Goal: Task Accomplishment & Management: Use online tool/utility

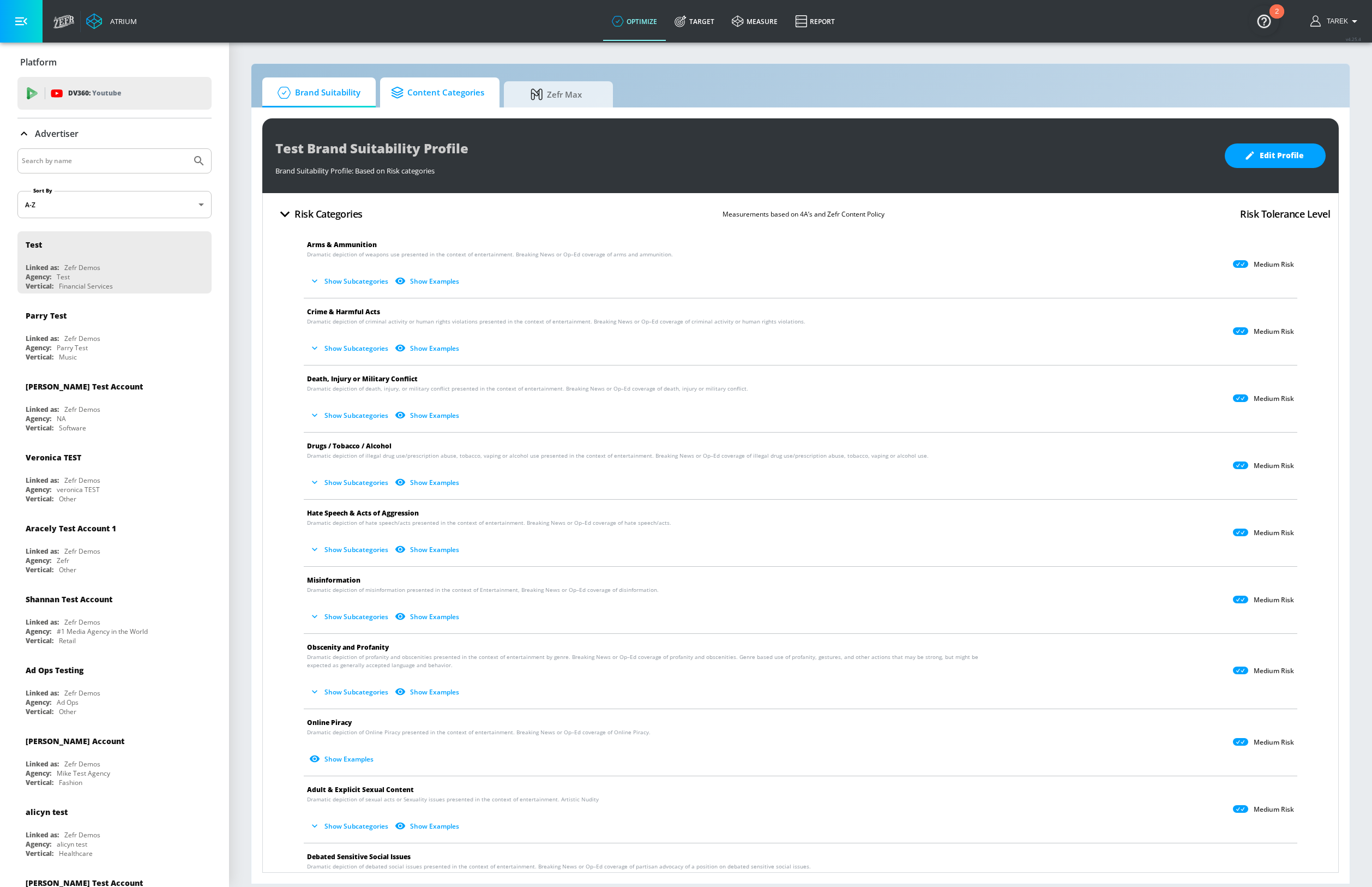
click at [456, 93] on span "Content Categories" at bounding box center [438, 92] width 93 height 26
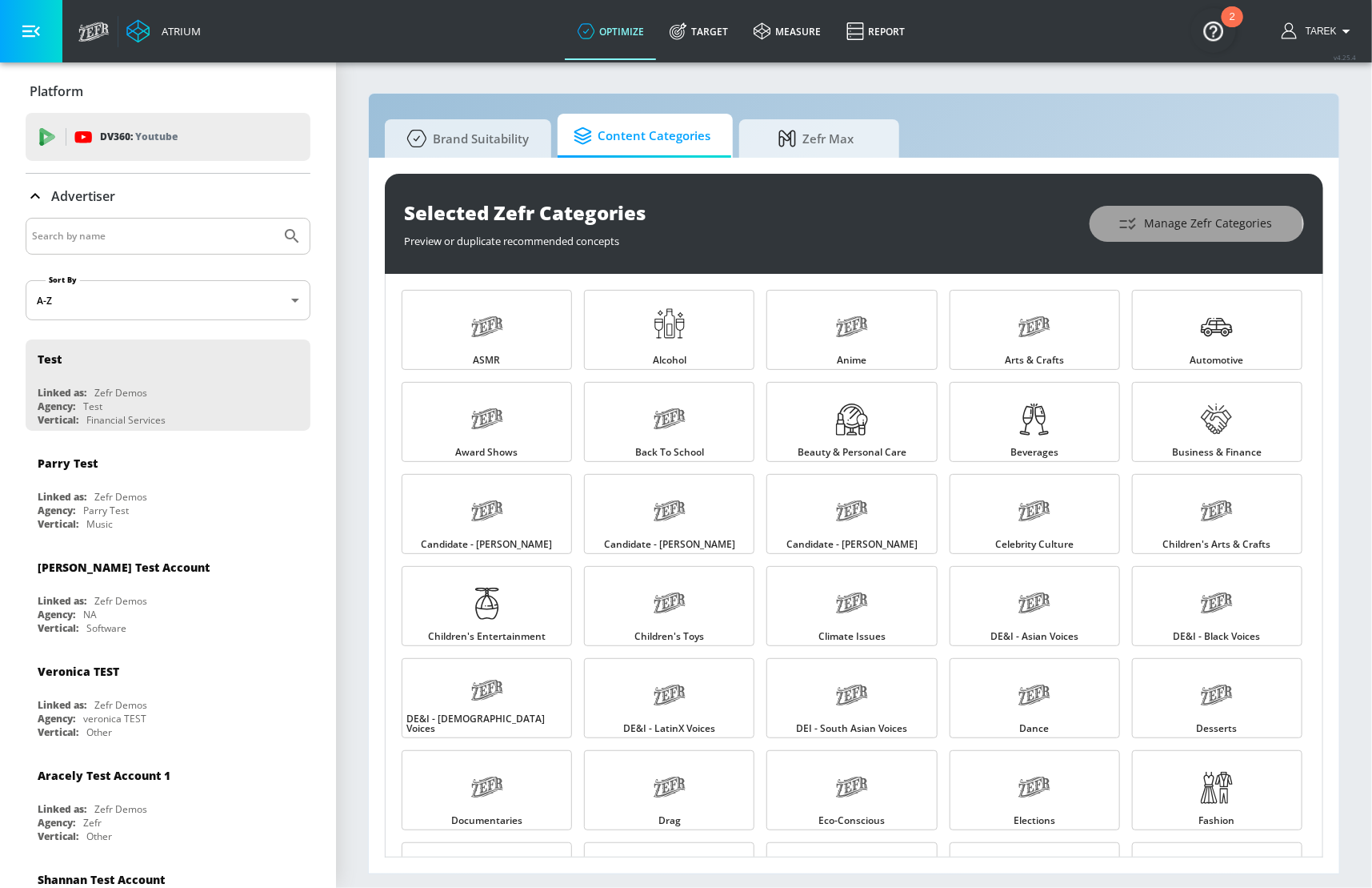
click at [1163, 225] on span "Manage Zefr Categories" at bounding box center [1197, 224] width 150 height 20
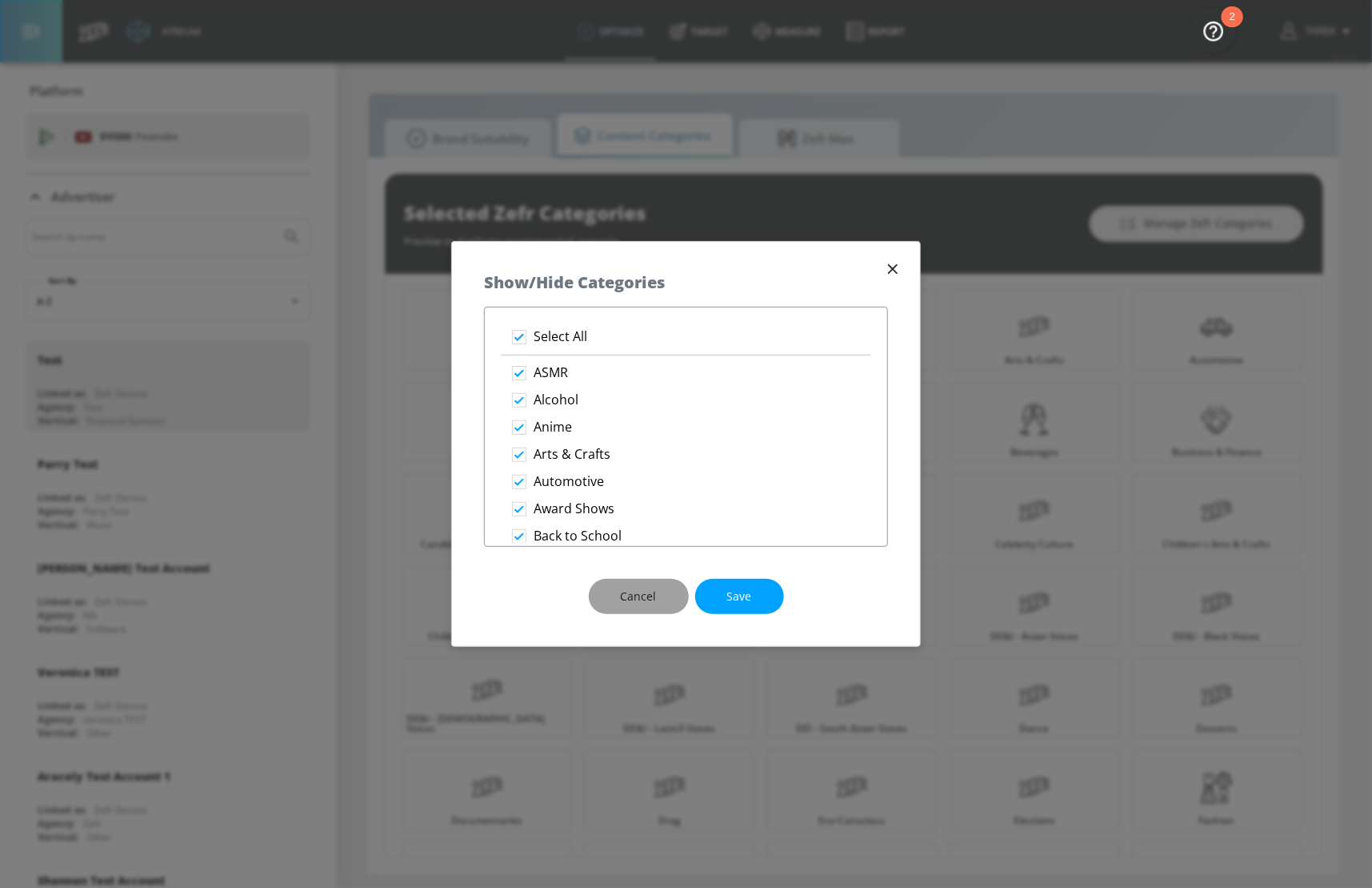
click at [658, 589] on button "Cancel" at bounding box center [638, 597] width 100 height 36
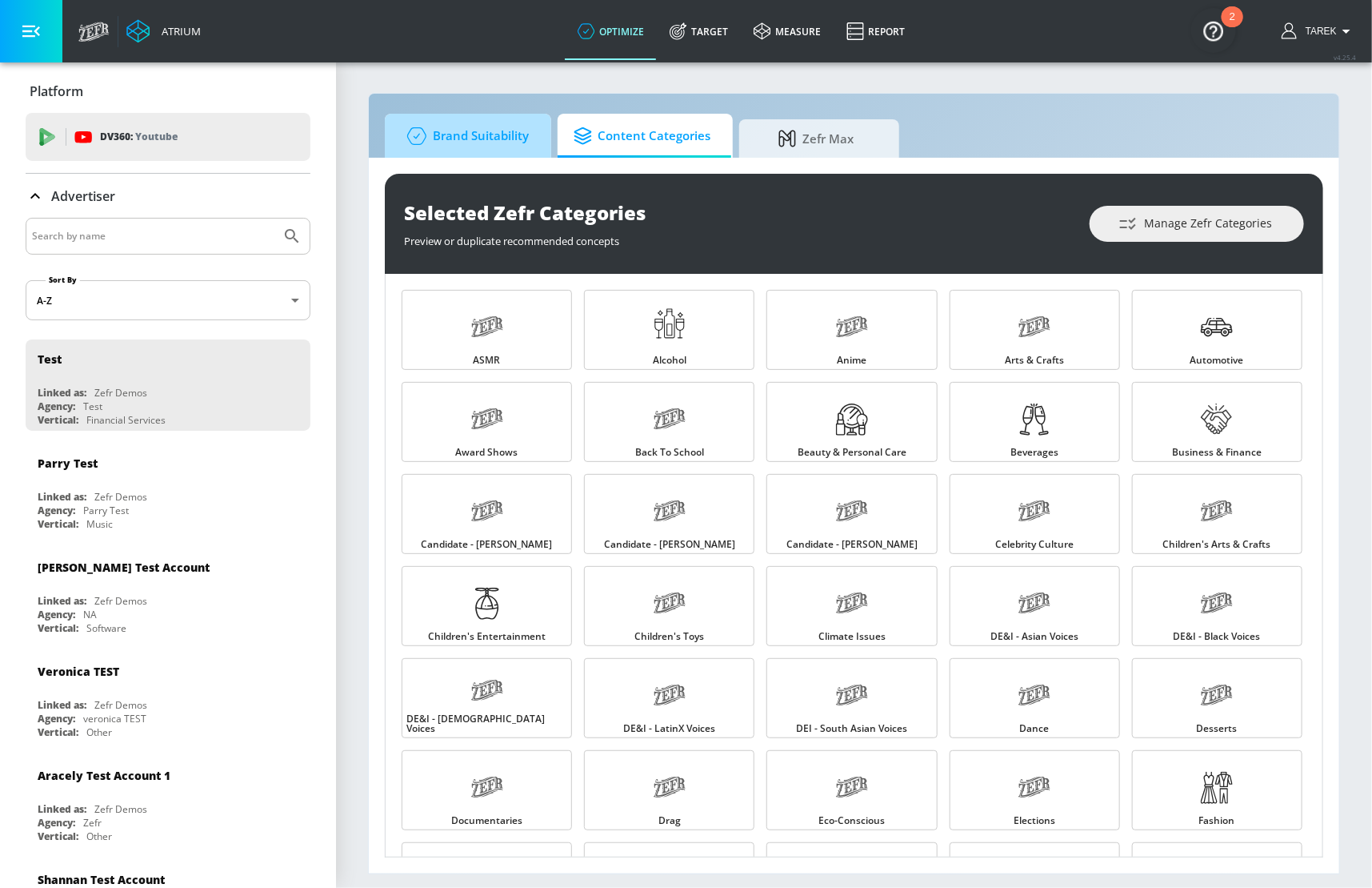
click at [502, 126] on span "Brand Suitability" at bounding box center [465, 135] width 128 height 38
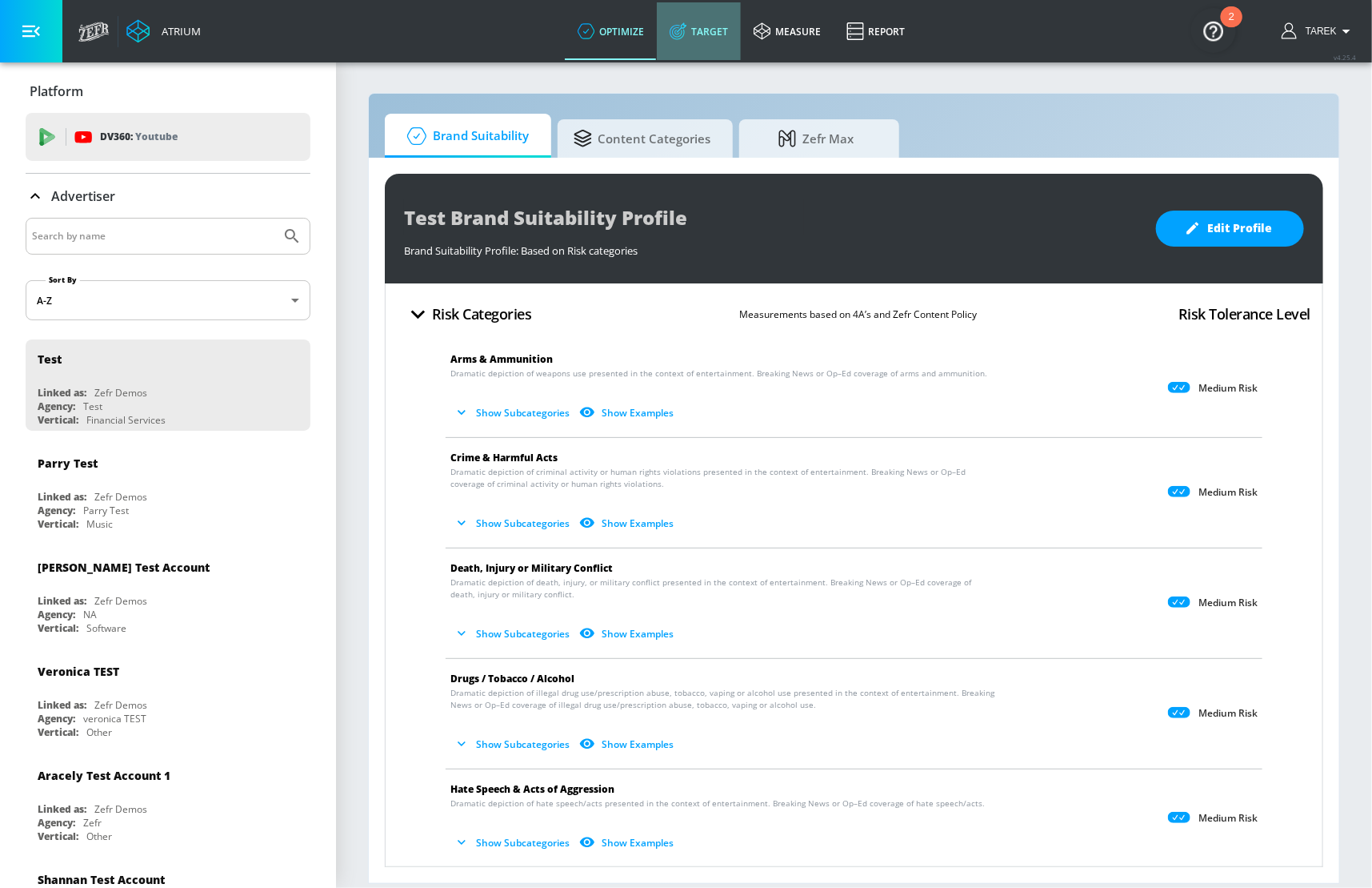
click at [715, 24] on link "Target" at bounding box center [699, 31] width 84 height 58
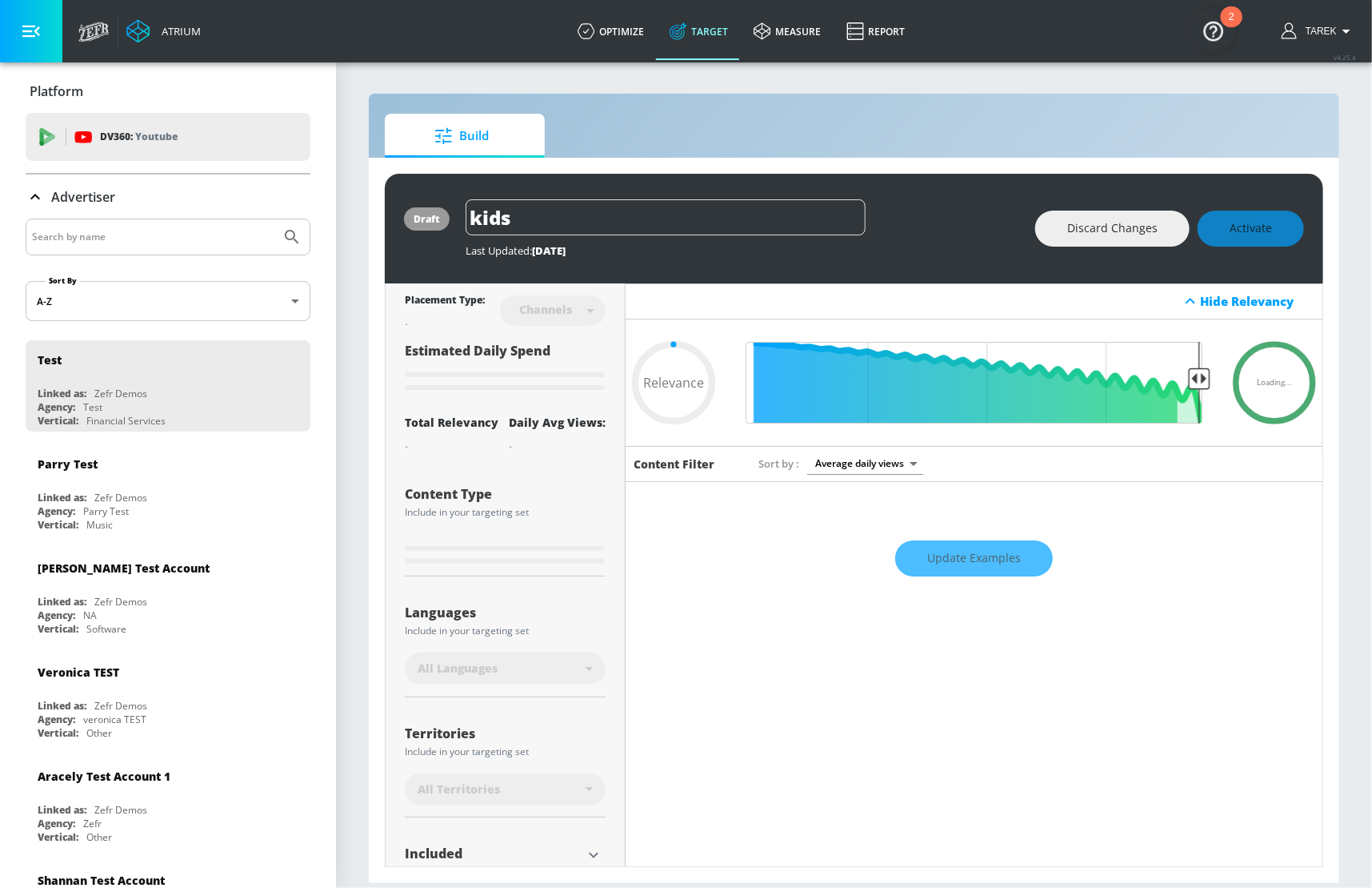
type input "0.59"
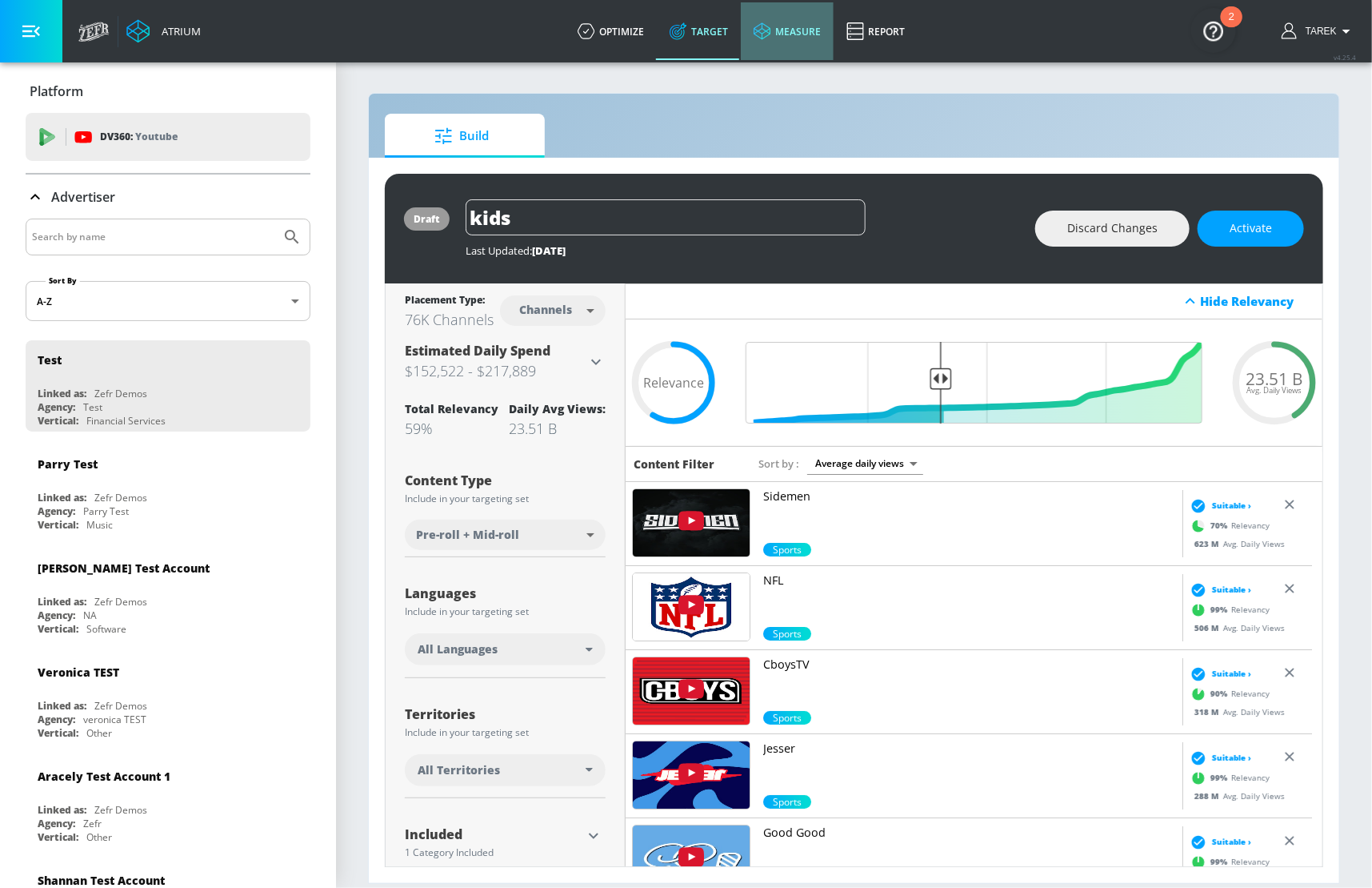
click at [790, 37] on link "measure" at bounding box center [787, 31] width 93 height 58
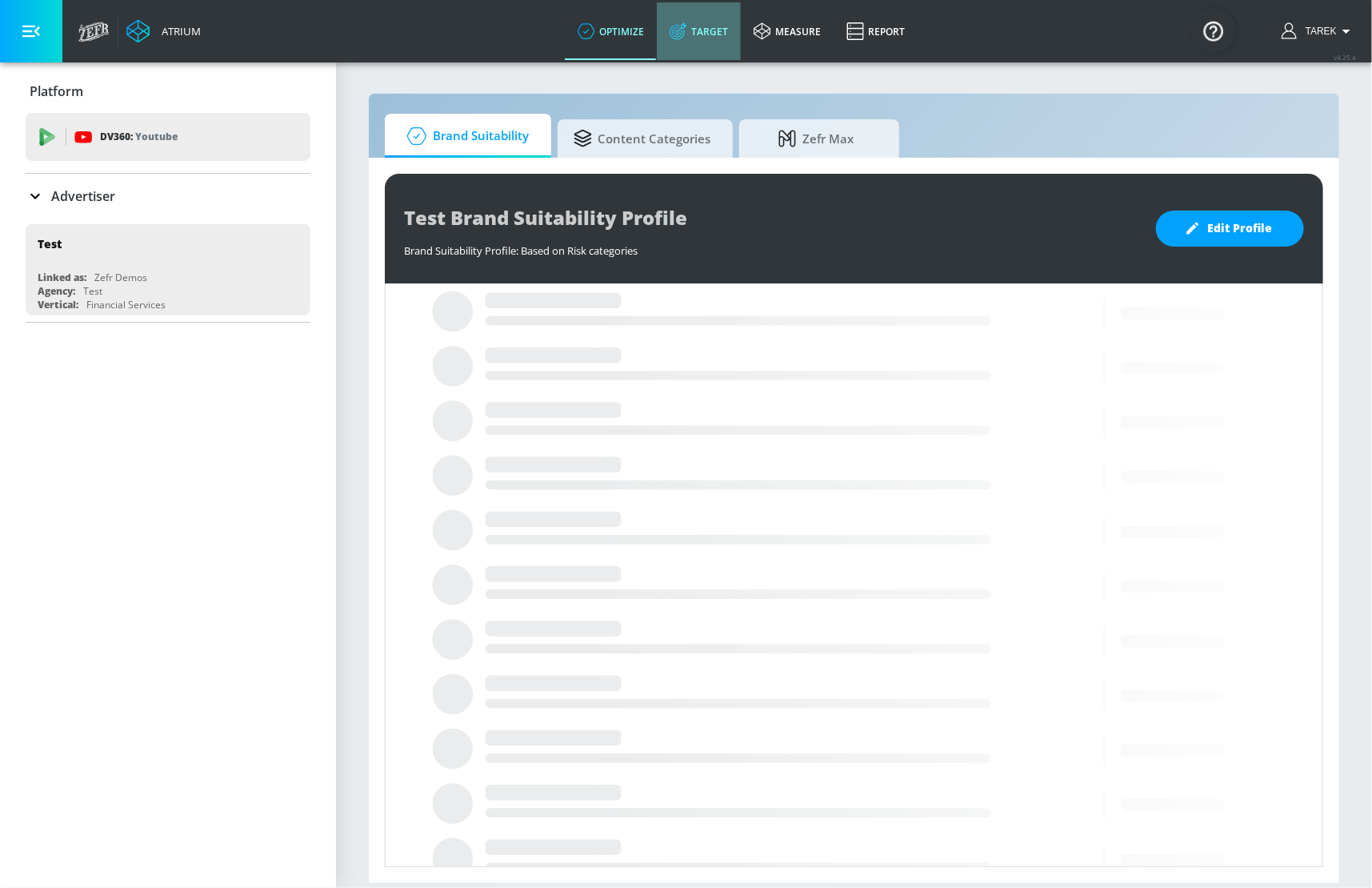
click at [717, 28] on link "Target" at bounding box center [699, 31] width 84 height 58
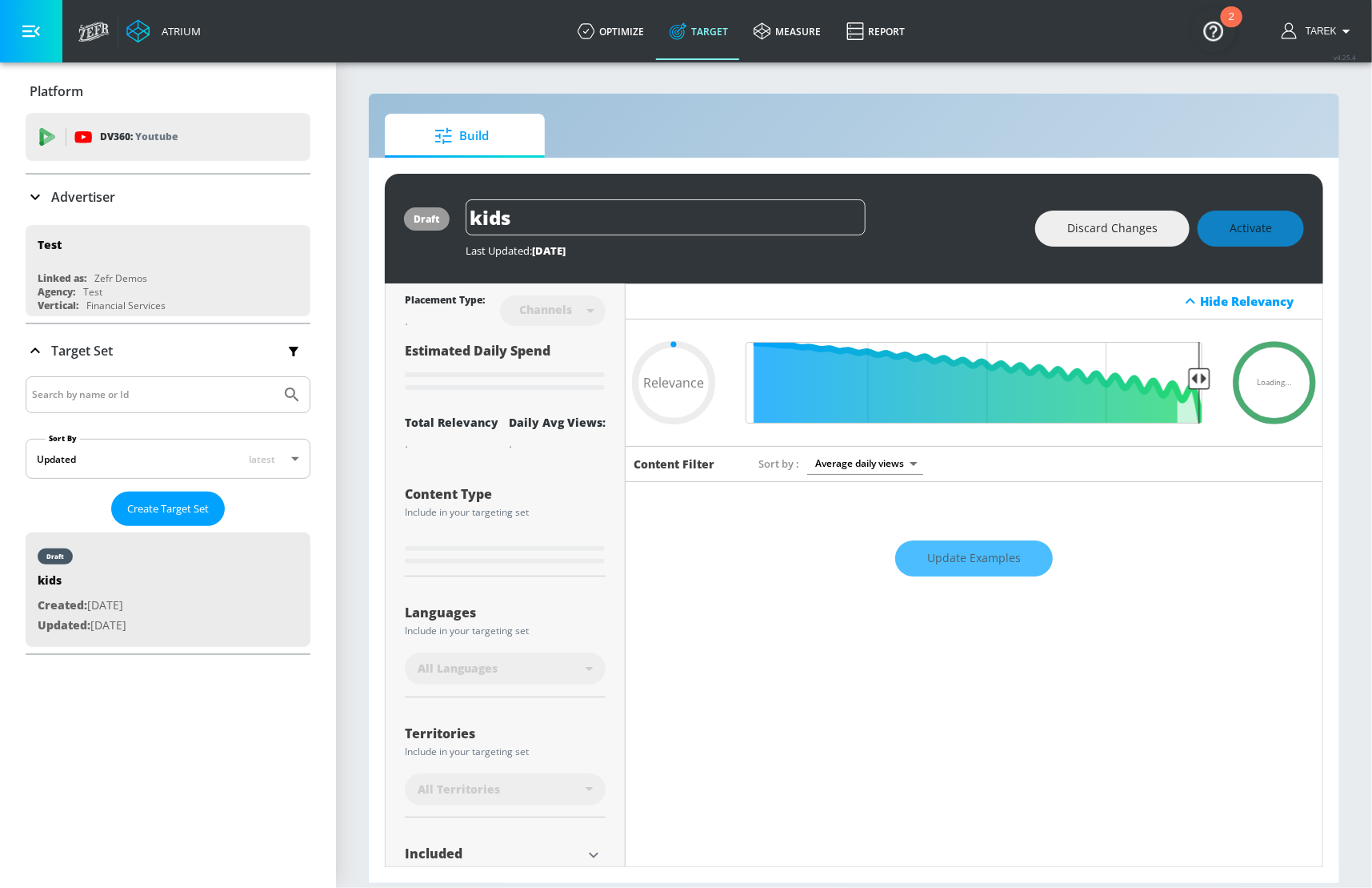
type input "0.59"
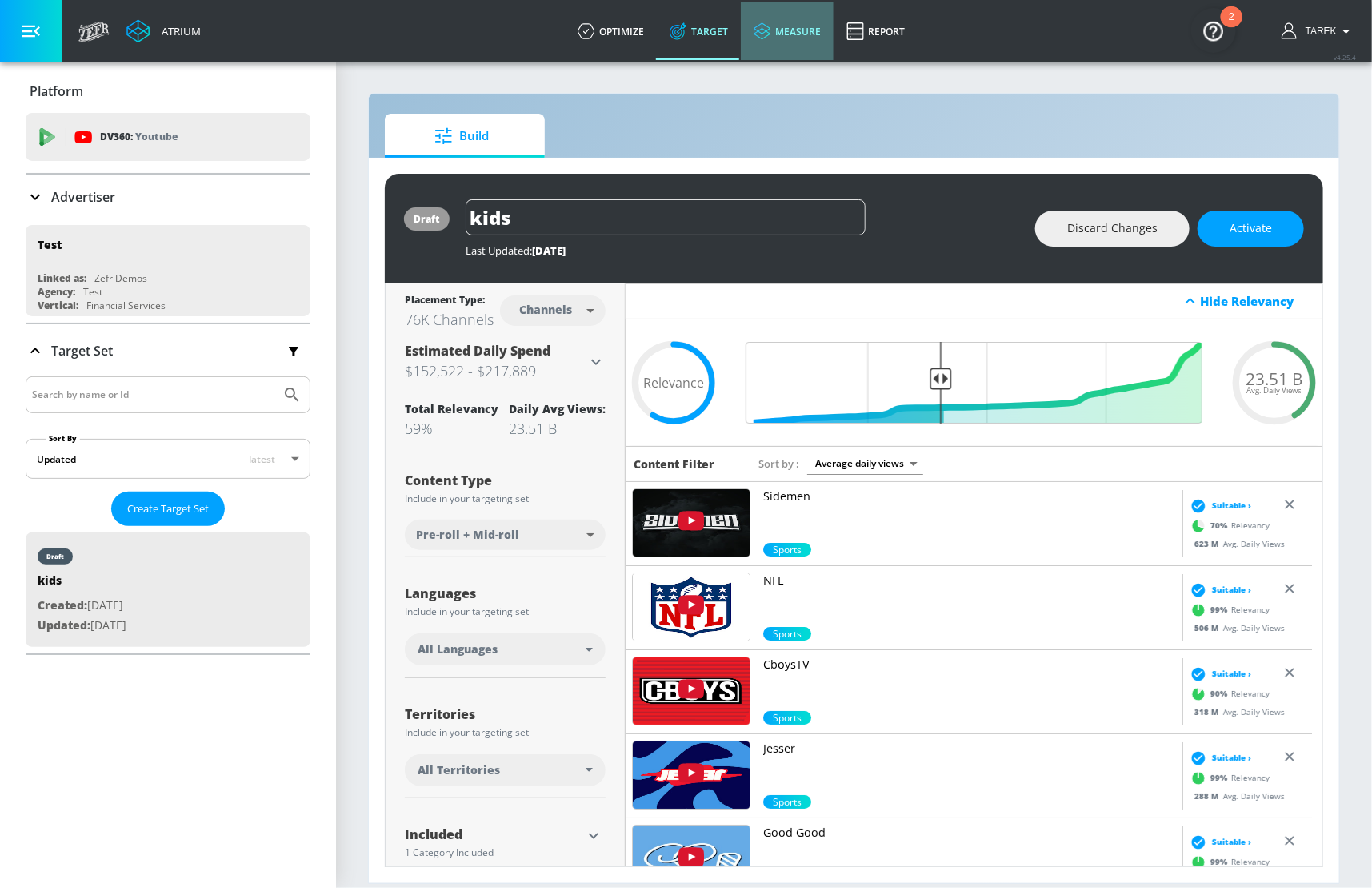
click at [773, 37] on link "measure" at bounding box center [787, 31] width 93 height 58
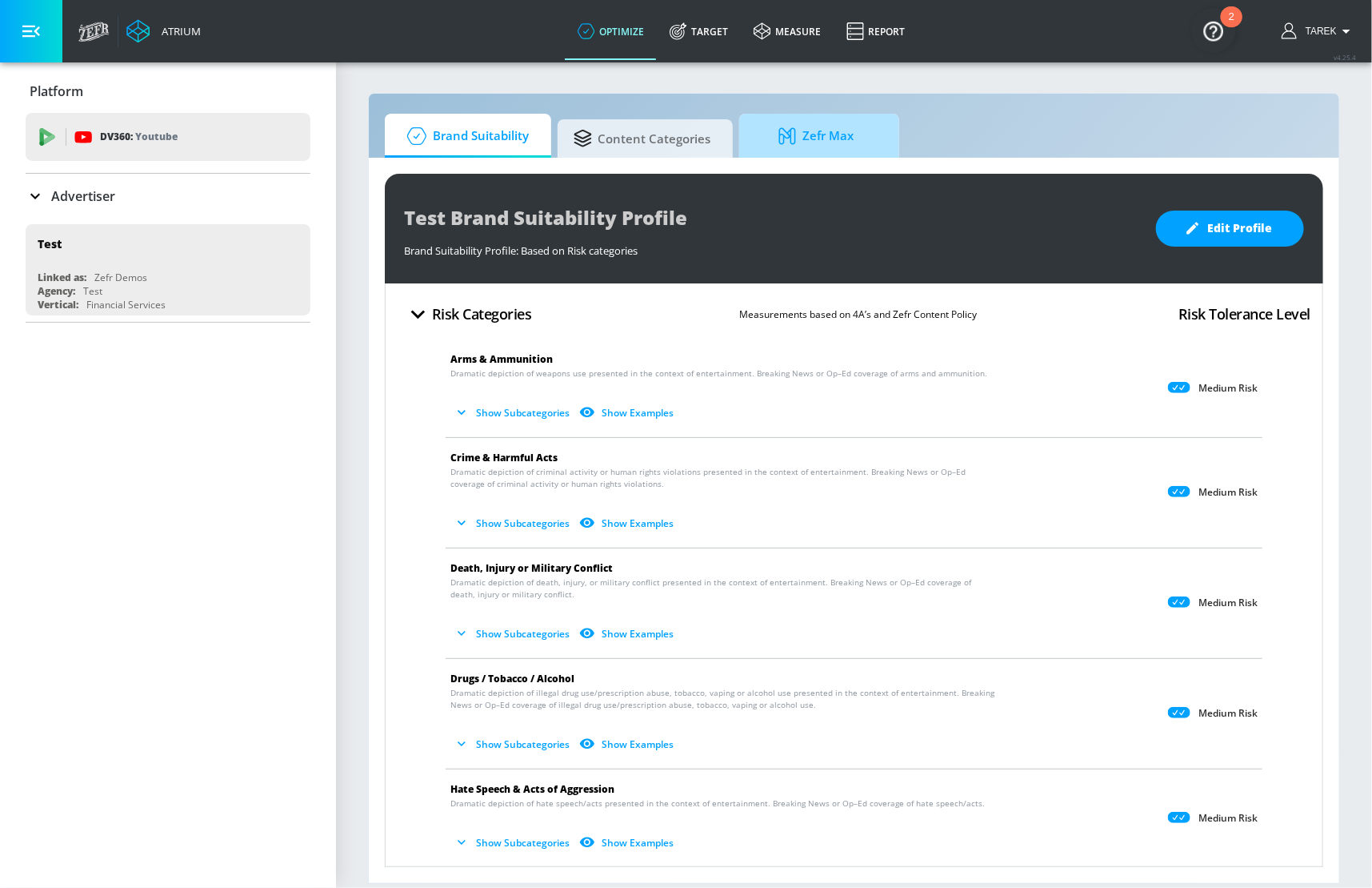
click at [813, 121] on span "Zefr Max" at bounding box center [816, 135] width 122 height 38
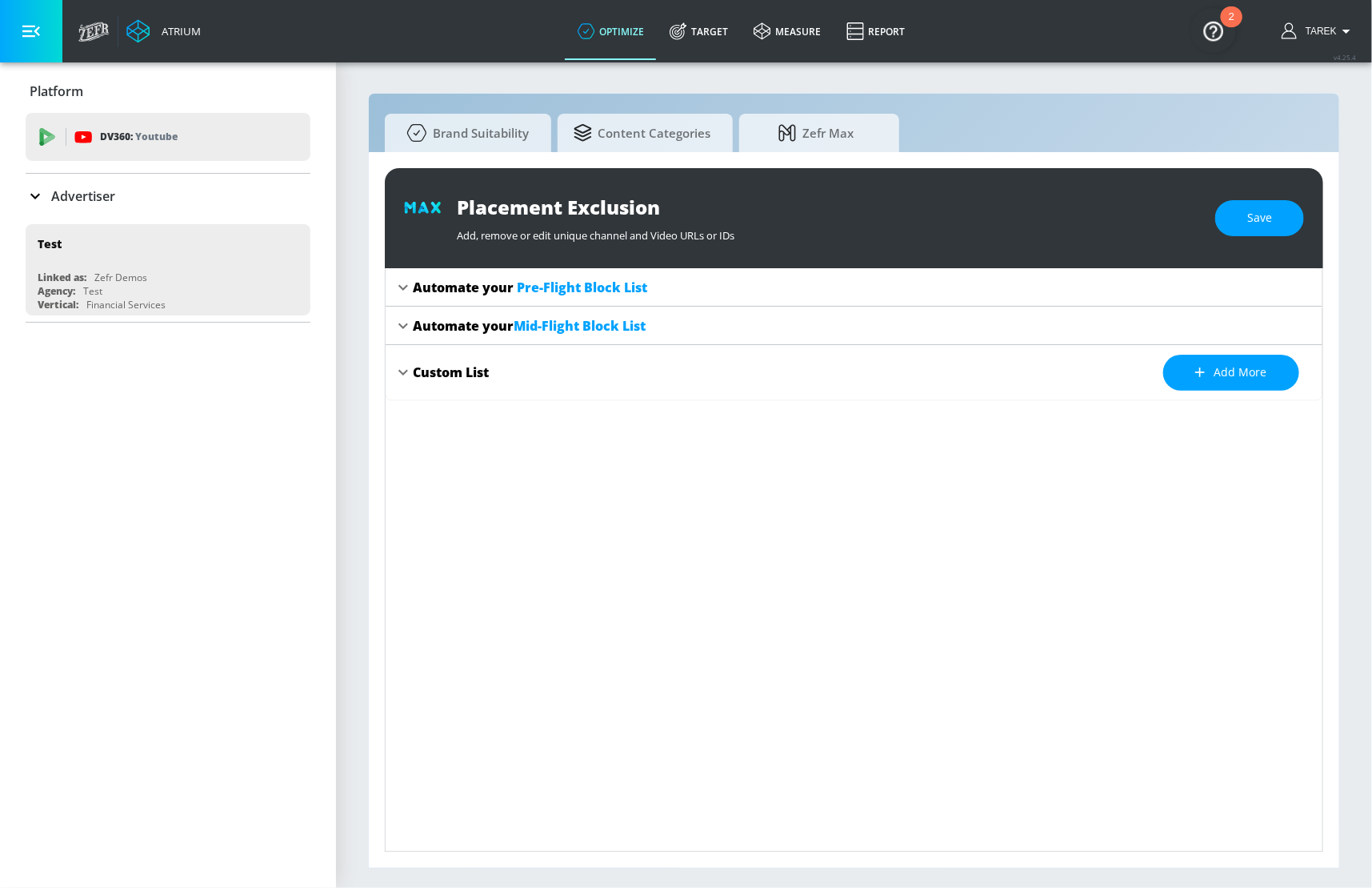
click at [402, 282] on icon at bounding box center [403, 288] width 20 height 20
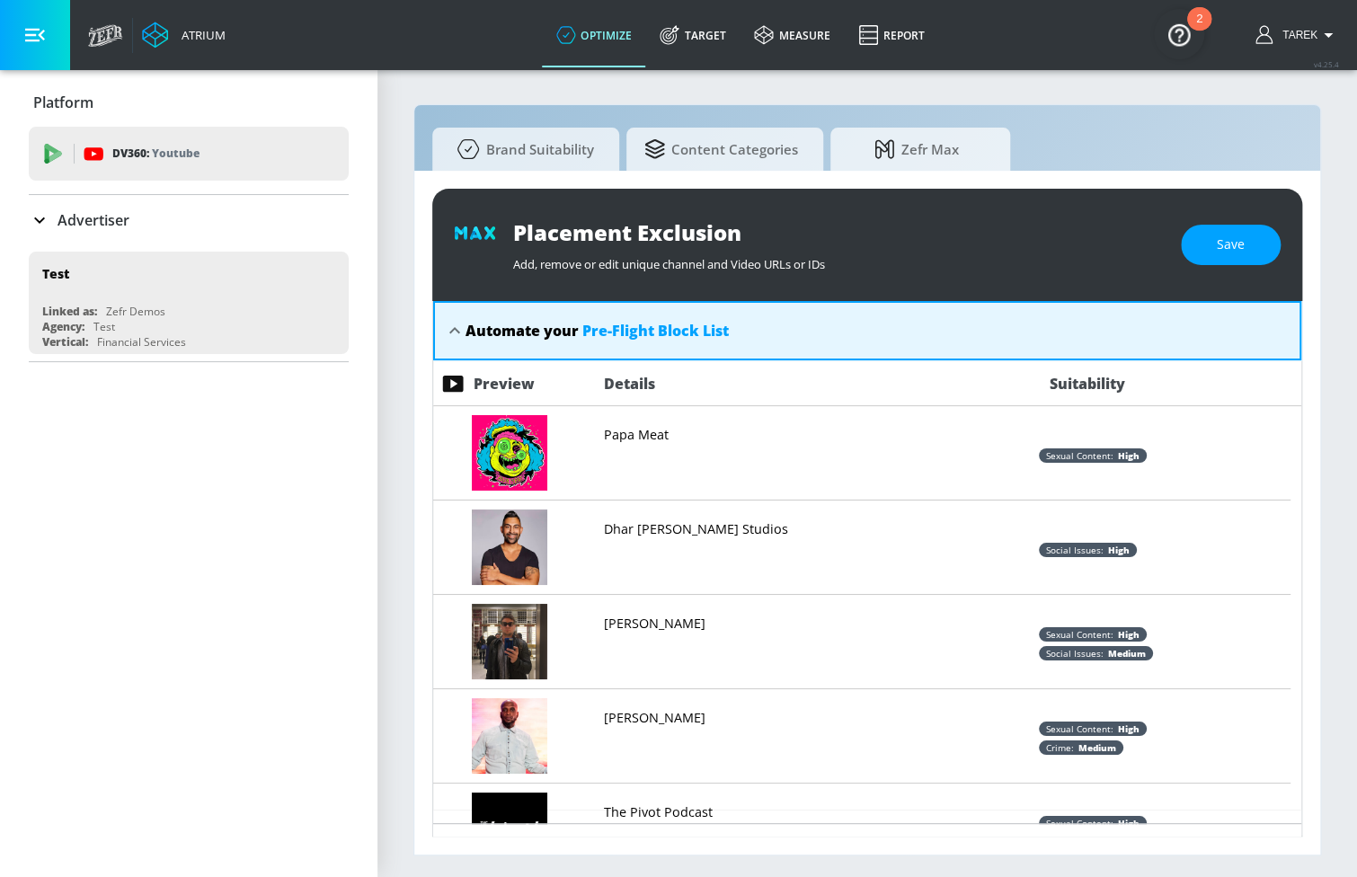
click at [637, 626] on p "[PERSON_NAME]" at bounding box center [655, 624] width 102 height 18
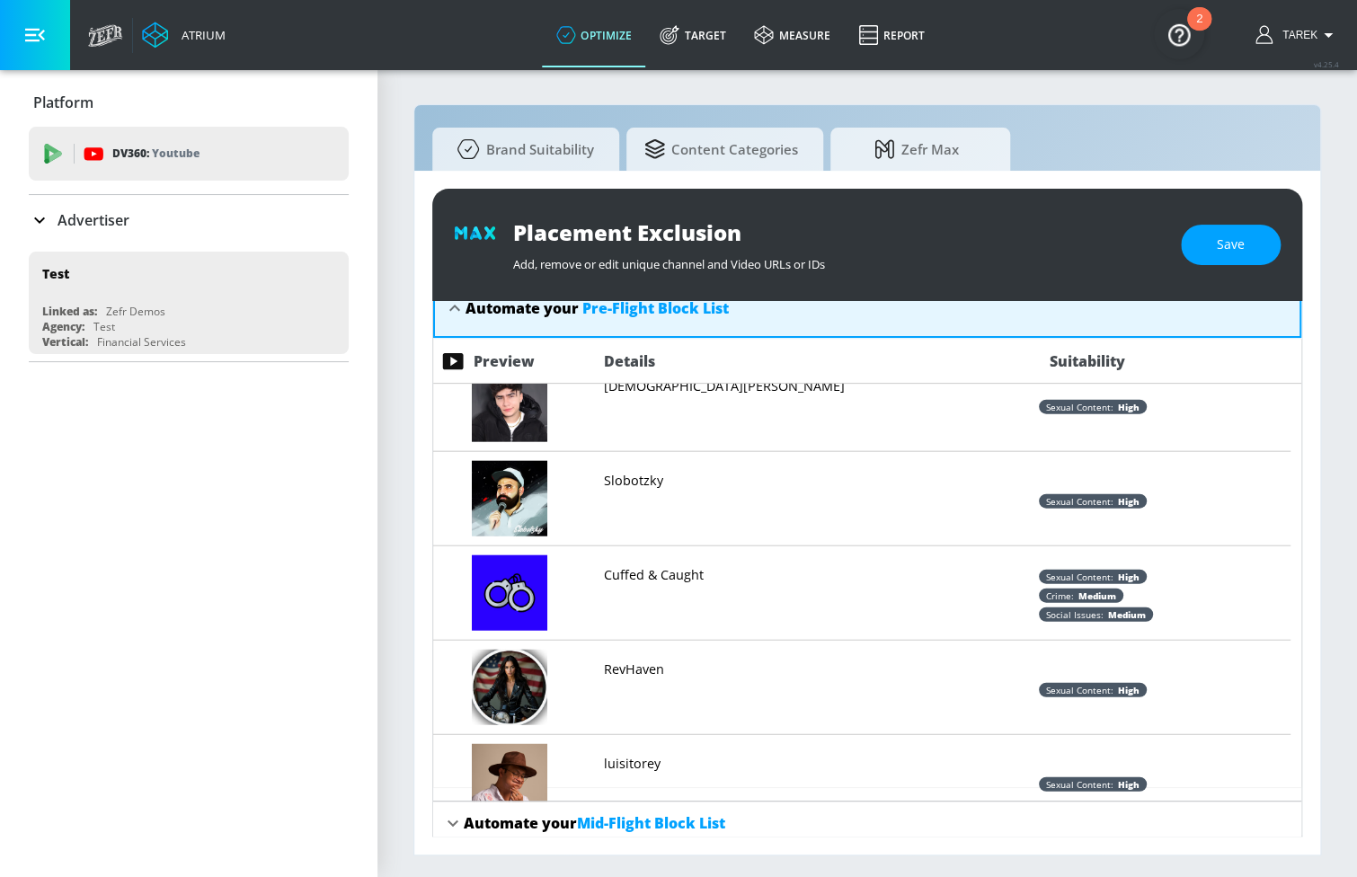
scroll to position [92, 0]
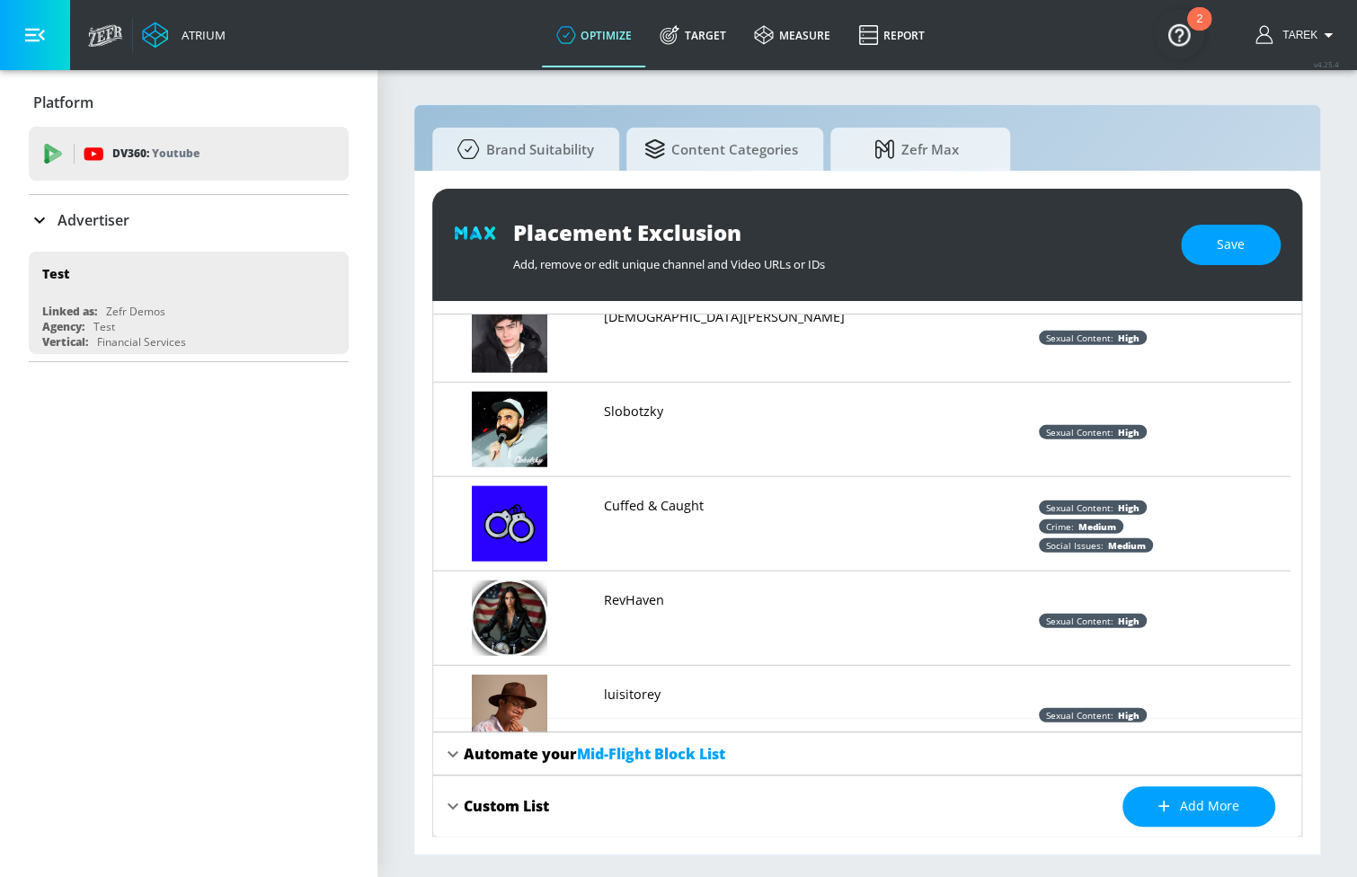
click at [462, 753] on icon at bounding box center [453, 754] width 22 height 22
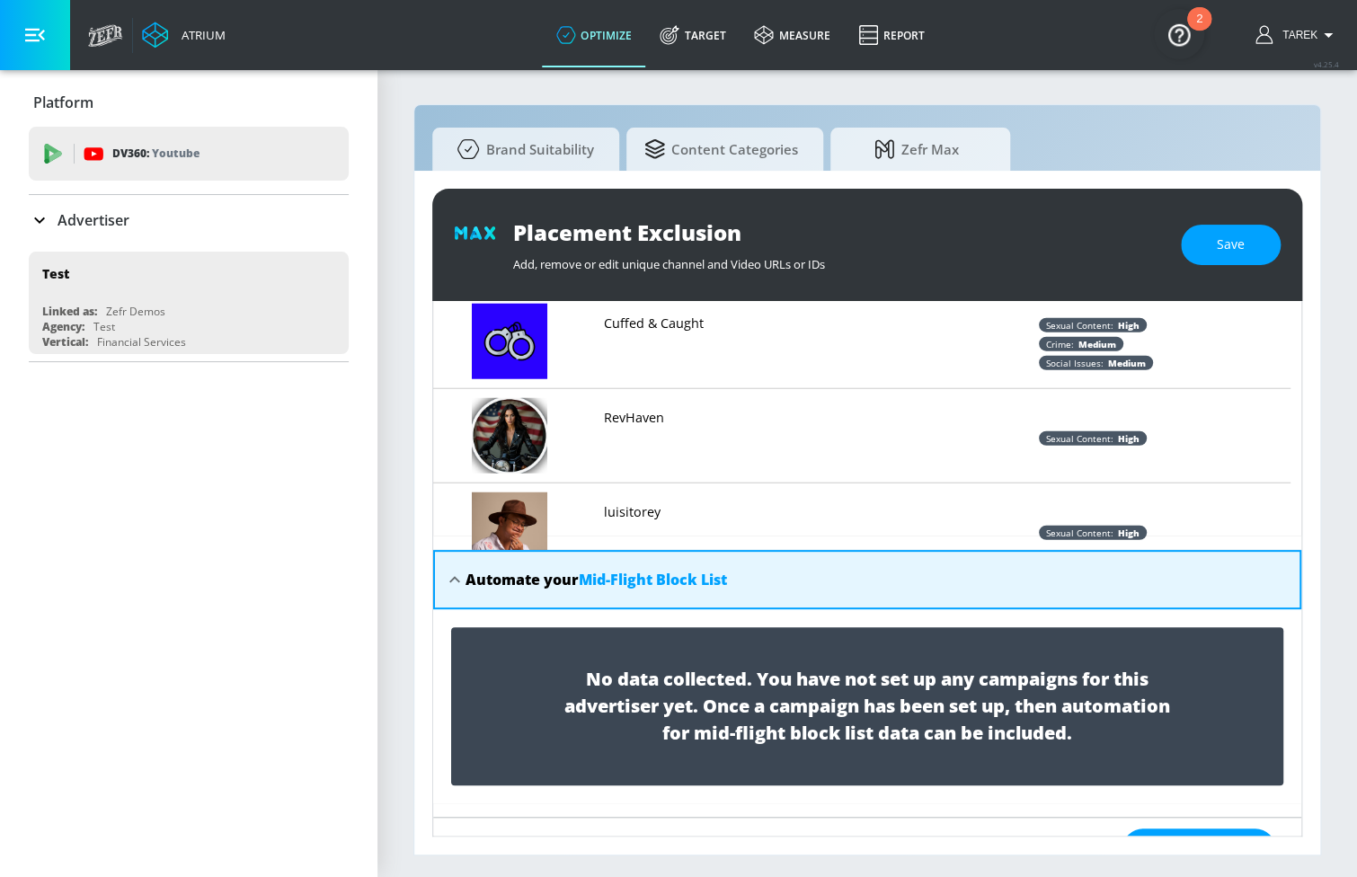
scroll to position [315, 0]
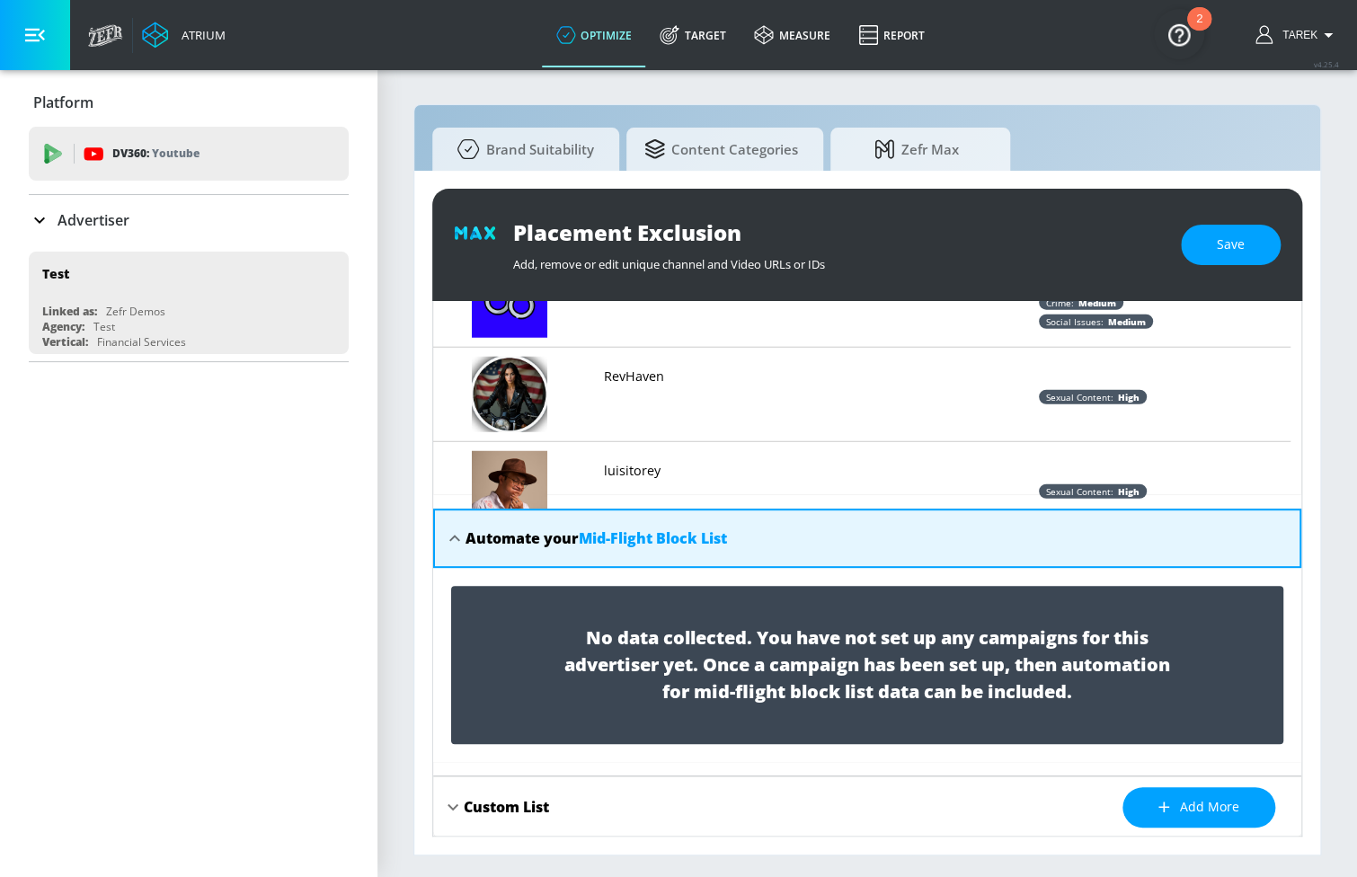
click at [479, 811] on div "Custom List" at bounding box center [506, 807] width 85 height 20
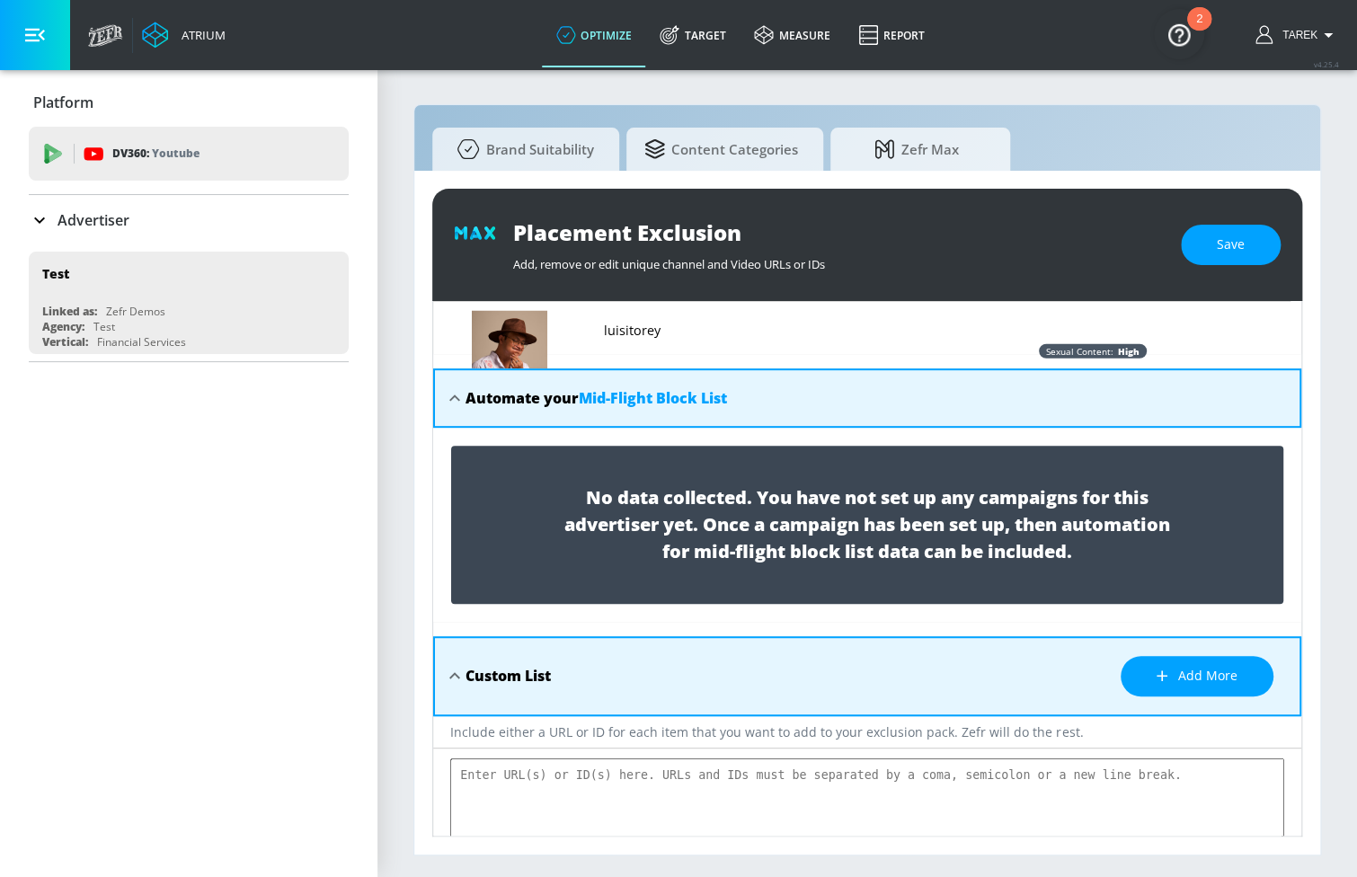
scroll to position [0, 0]
